Goal: Information Seeking & Learning: Learn about a topic

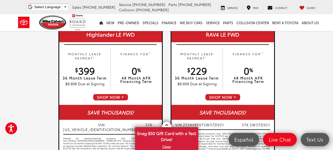
scroll to position [369, 0]
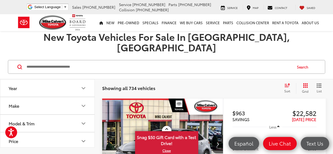
scroll to position [26, 0]
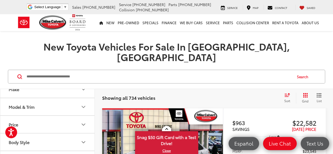
scroll to position [53, 0]
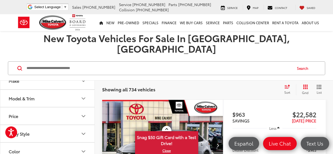
click at [69, 90] on button "Model & Trim" at bounding box center [47, 98] width 95 height 17
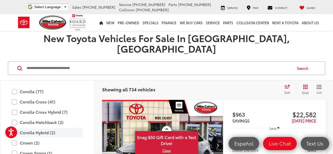
scroll to position [181, 0]
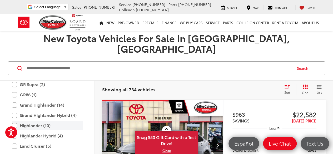
click at [14, 121] on label "Highlander (10)" at bounding box center [47, 125] width 71 height 9
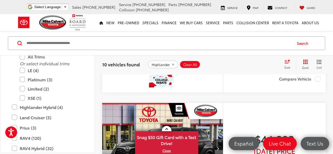
scroll to position [1002, 0]
